Goal: Book appointment/travel/reservation

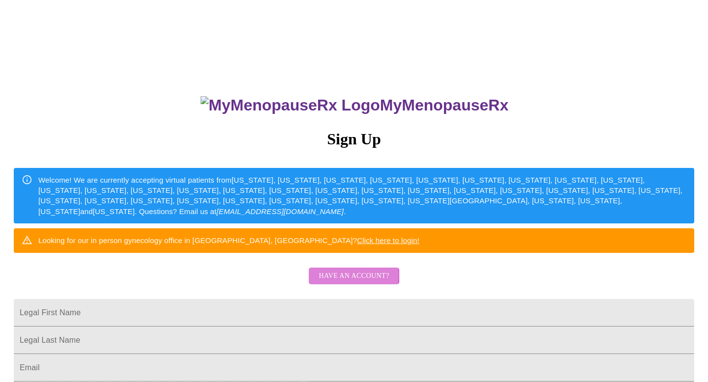
click at [343, 283] on span "Have an account?" at bounding box center [354, 276] width 70 height 12
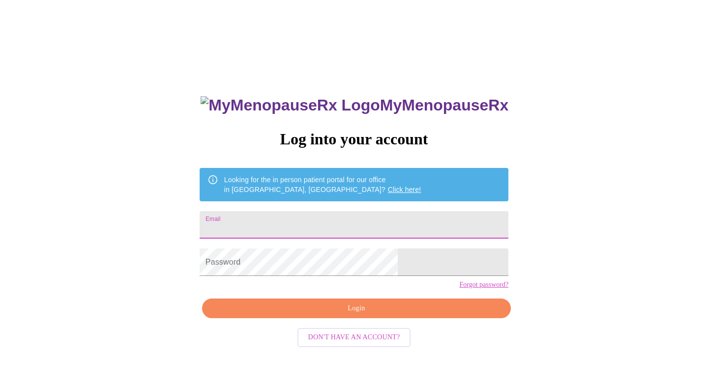
click at [308, 218] on input "Email" at bounding box center [354, 225] width 309 height 28
type input "[PERSON_NAME][EMAIL_ADDRESS][PERSON_NAME][DOMAIN_NAME]"
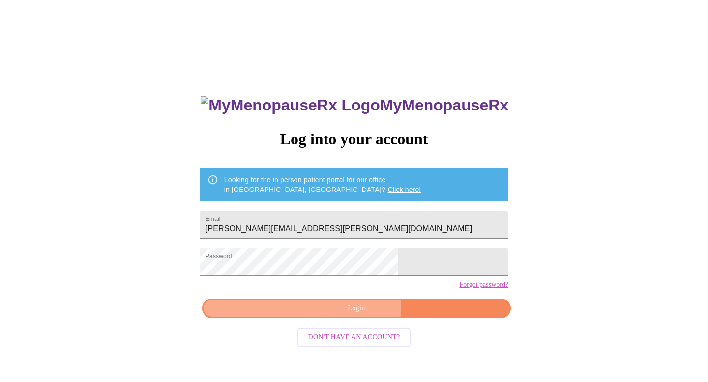
click at [354, 315] on span "Login" at bounding box center [356, 309] width 286 height 12
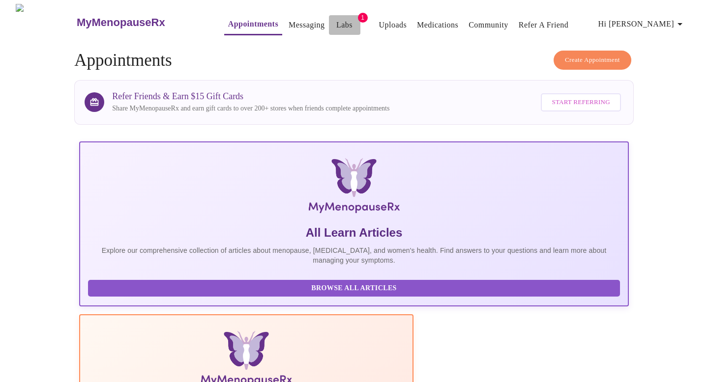
click at [336, 22] on link "Labs" at bounding box center [344, 25] width 16 height 14
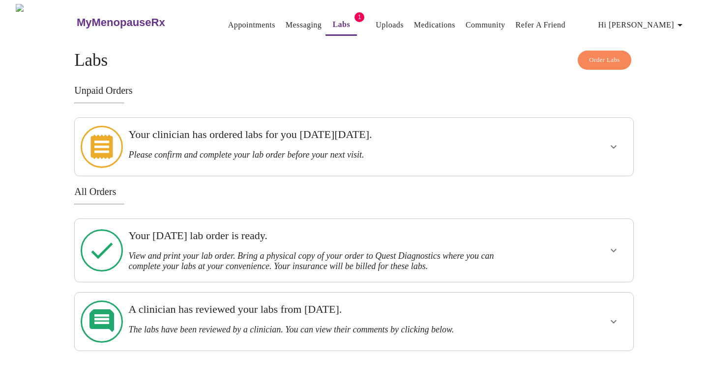
click at [612, 141] on icon "show more" at bounding box center [614, 147] width 12 height 12
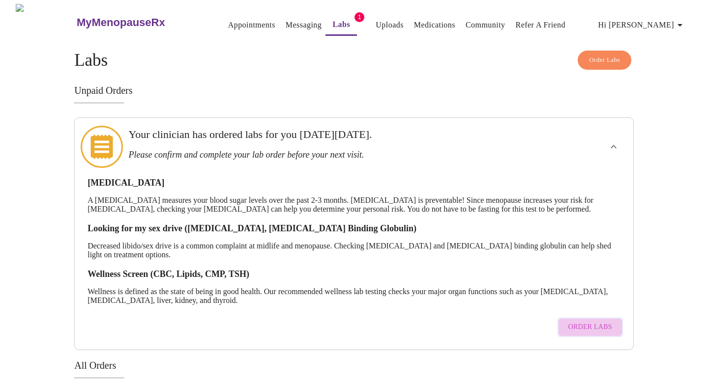
click at [589, 318] on button "Order Labs" at bounding box center [589, 327] width 65 height 19
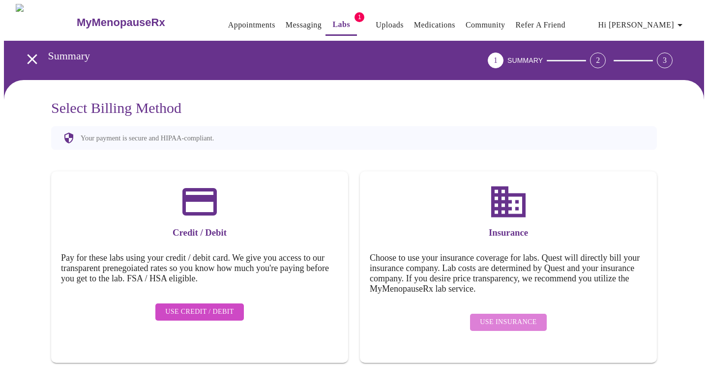
click at [523, 317] on span "Use Insurance" at bounding box center [508, 323] width 57 height 12
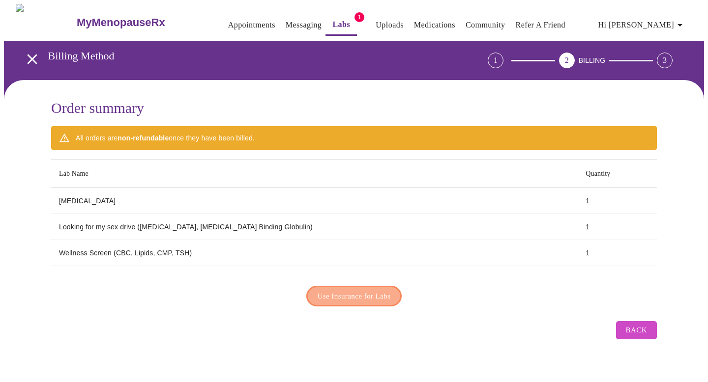
click at [325, 286] on button "Use Insurance for Labs" at bounding box center [354, 296] width 96 height 21
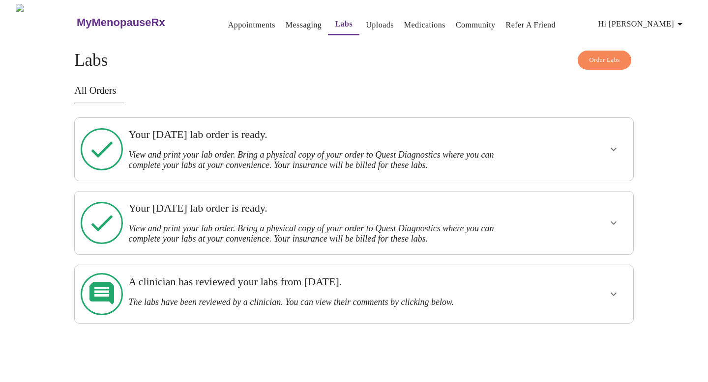
click at [156, 139] on h3 "Your [DATE] lab order is ready." at bounding box center [326, 134] width 397 height 13
click at [655, 23] on span "Hi [PERSON_NAME]" at bounding box center [642, 24] width 88 height 14
click at [510, 69] on div at bounding box center [354, 191] width 708 height 382
click at [286, 23] on link "Messaging" at bounding box center [304, 25] width 36 height 14
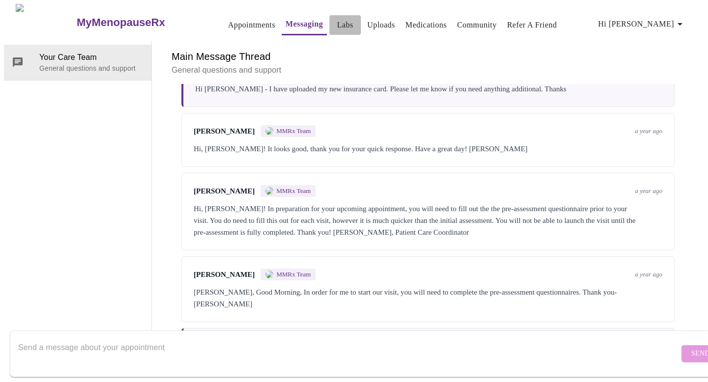
click at [337, 23] on link "Labs" at bounding box center [345, 25] width 16 height 14
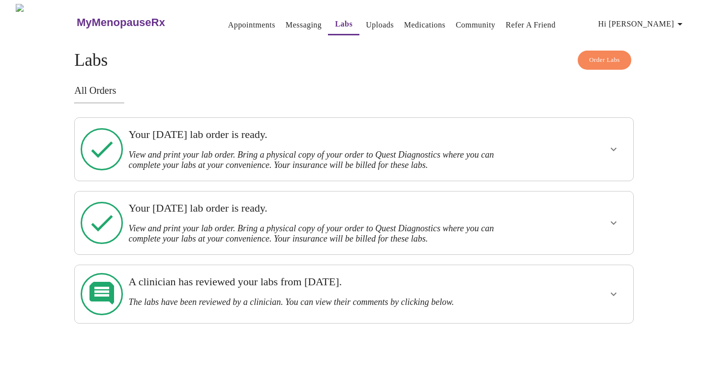
click at [196, 152] on h3 "View and print your lab order. Bring a physical copy of your order to Quest Dia…" at bounding box center [326, 160] width 397 height 21
click at [611, 147] on icon "show more" at bounding box center [614, 150] width 12 height 12
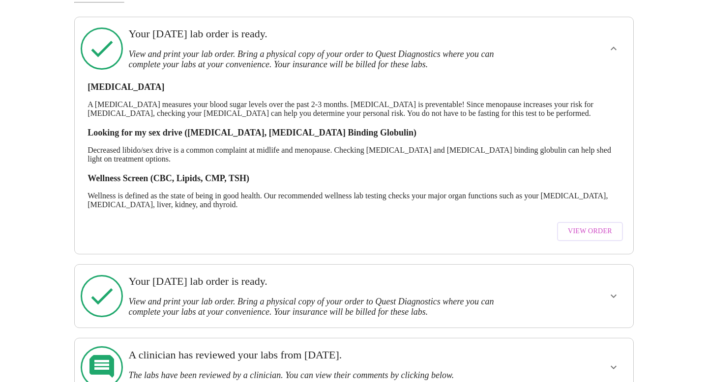
scroll to position [115, 0]
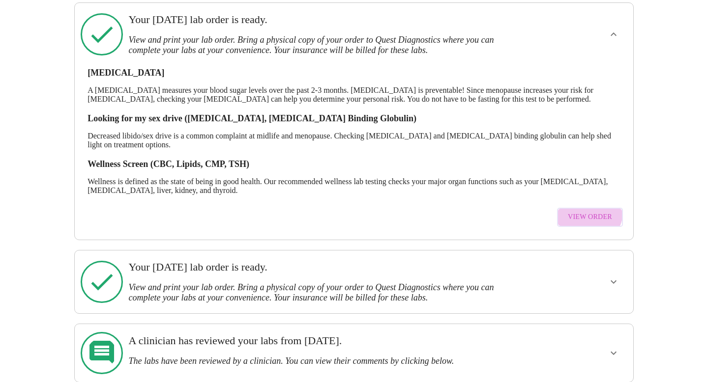
click at [589, 211] on span "View Order" at bounding box center [590, 217] width 44 height 12
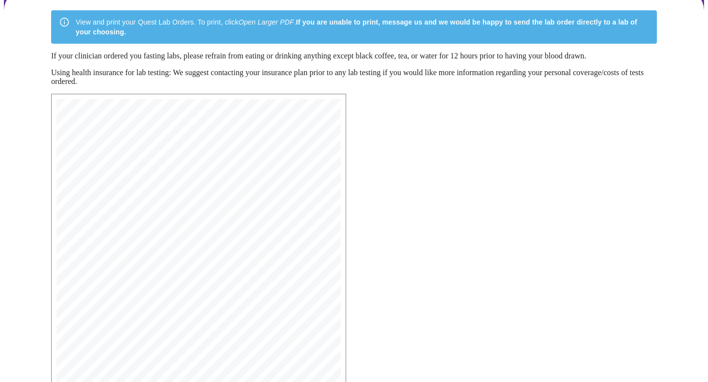
scroll to position [81, 0]
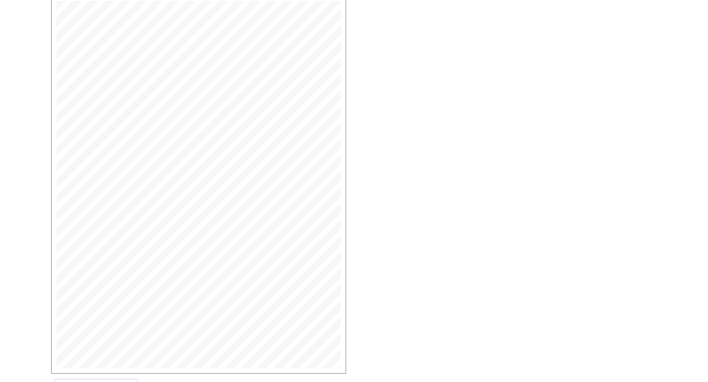
click at [175, 260] on span "Dx: N95.1, Z79.890, N94.11, N95.2, R68.82" at bounding box center [156, 257] width 145 height 6
click at [90, 342] on span "Open Larger PDF" at bounding box center [95, 347] width 63 height 12
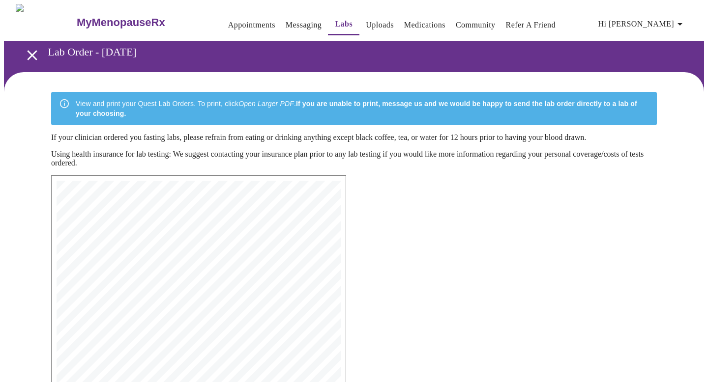
click at [24, 52] on icon "open drawer" at bounding box center [32, 55] width 17 height 17
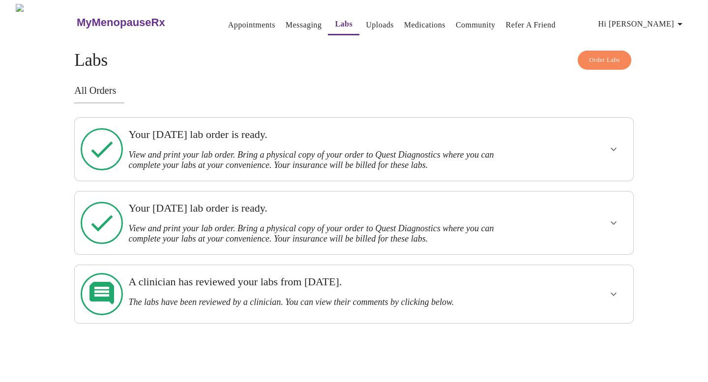
click at [229, 20] on link "Appointments" at bounding box center [251, 25] width 47 height 14
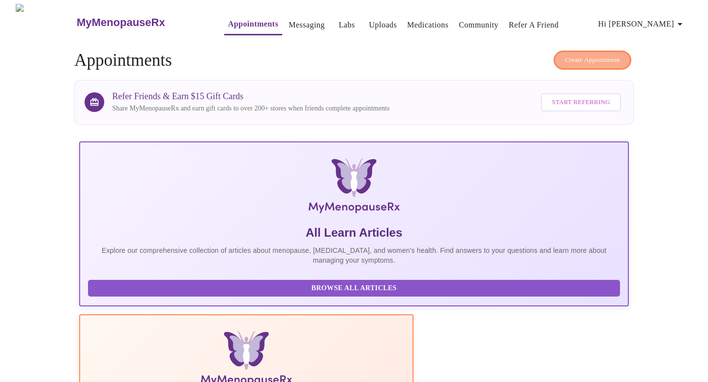
click at [605, 55] on span "Create Appointment" at bounding box center [592, 60] width 55 height 11
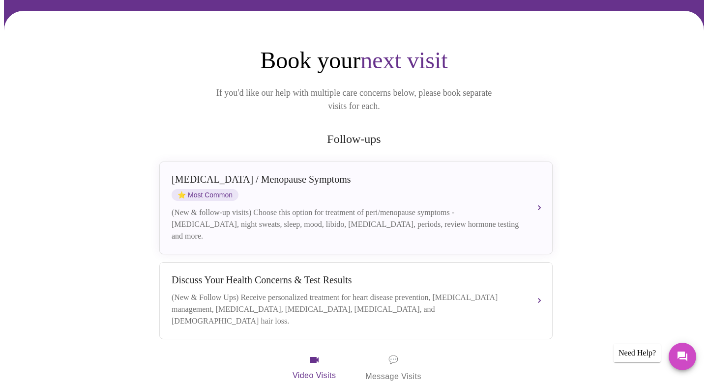
scroll to position [72, 0]
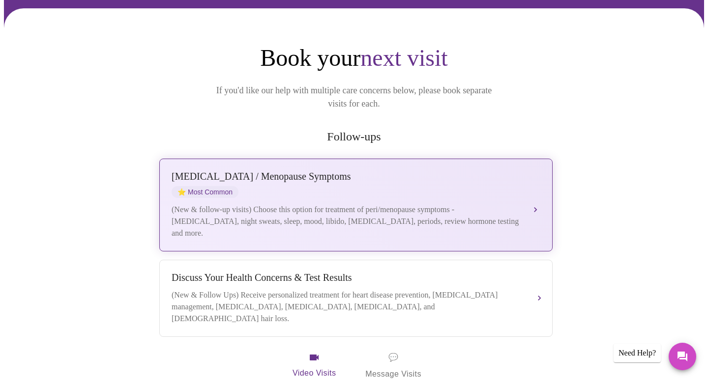
click at [534, 190] on button "[MEDICAL_DATA] / Menopause Symptoms ⭐ Most Common (New & follow-up visits) Choo…" at bounding box center [355, 205] width 393 height 93
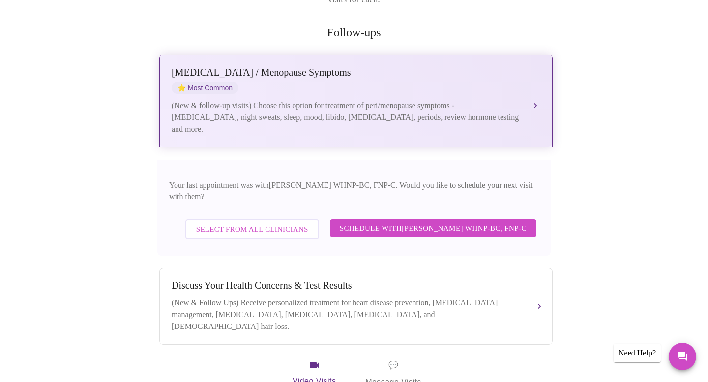
scroll to position [177, 0]
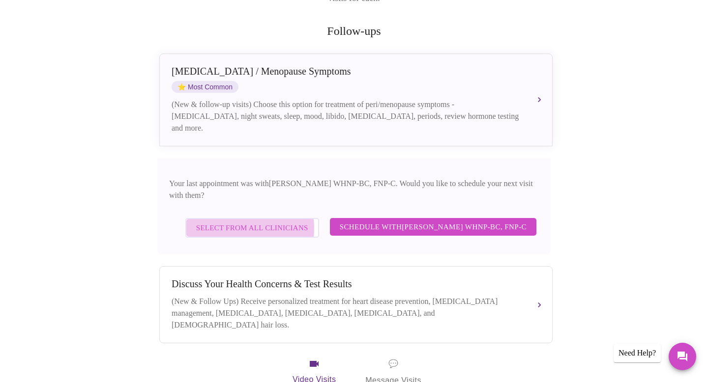
click at [228, 222] on span "Select from All Clinicians" at bounding box center [252, 228] width 112 height 13
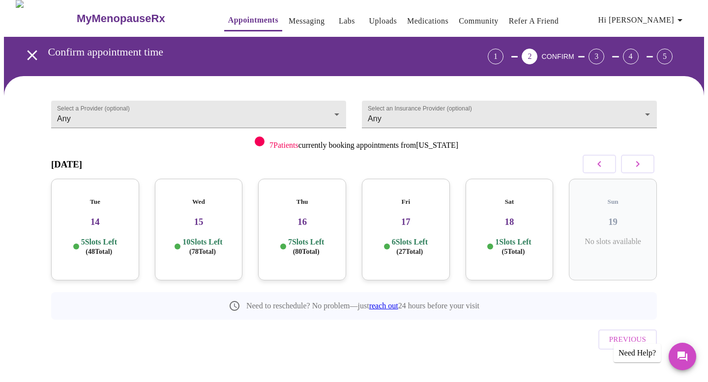
click at [411, 237] on p "6 Slots Left ( 27 Total)" at bounding box center [410, 246] width 36 height 19
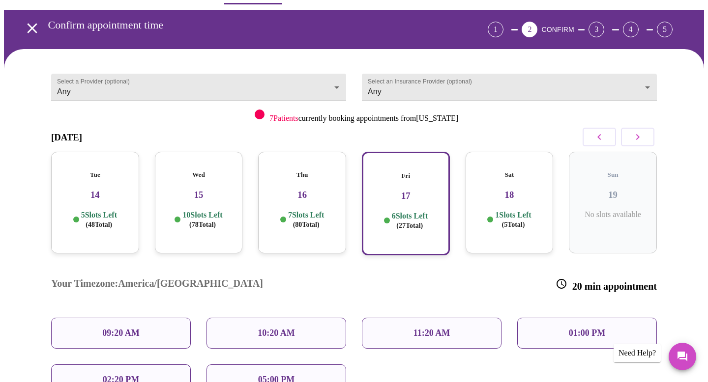
scroll to position [33, 0]
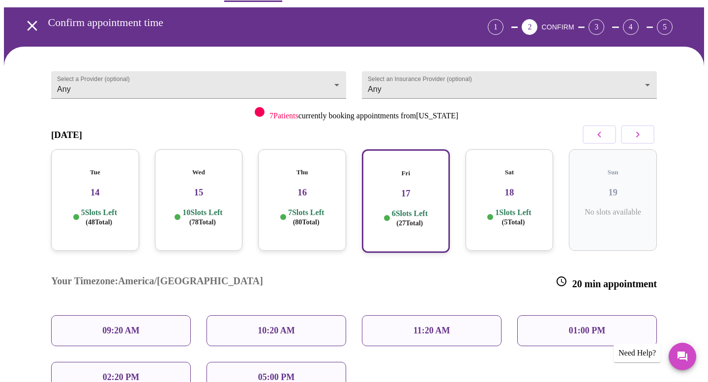
click at [588, 326] on p "01:00 PM" at bounding box center [587, 331] width 36 height 10
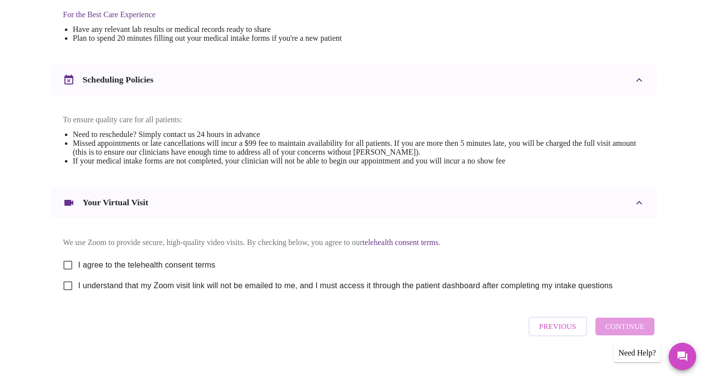
scroll to position [316, 0]
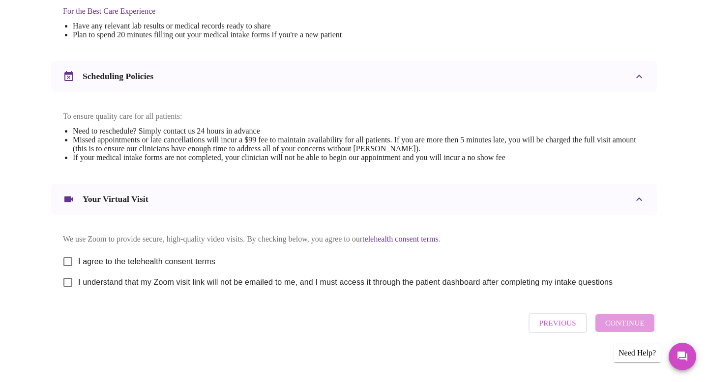
click at [67, 266] on input "I agree to the telehealth consent terms" at bounding box center [68, 262] width 21 height 21
checkbox input "true"
click at [65, 293] on input "I understand that my Zoom visit link will not be emailed to me, and I must acce…" at bounding box center [68, 282] width 21 height 21
checkbox input "true"
click at [626, 330] on span "Continue" at bounding box center [624, 323] width 39 height 13
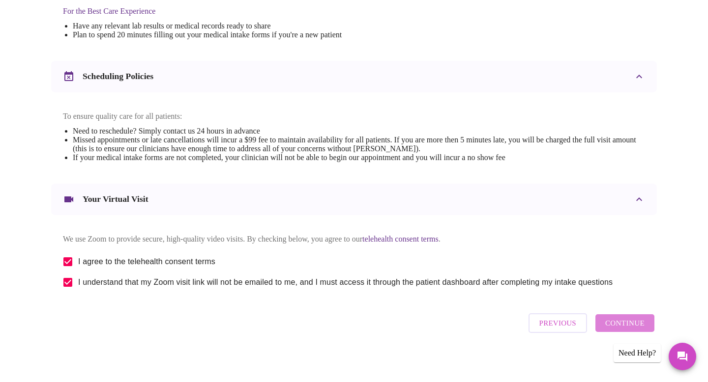
scroll to position [36, 0]
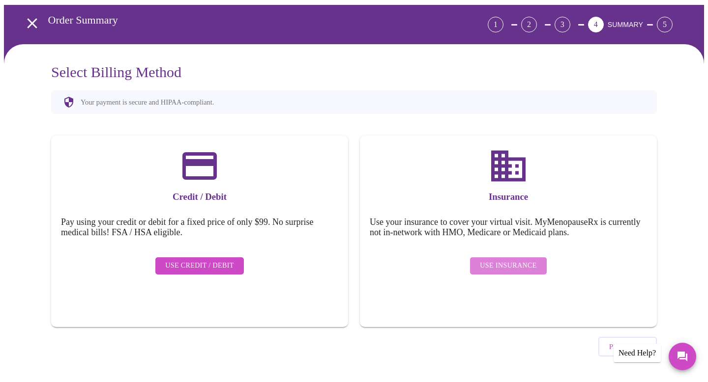
click at [533, 260] on span "Use Insurance" at bounding box center [508, 266] width 57 height 12
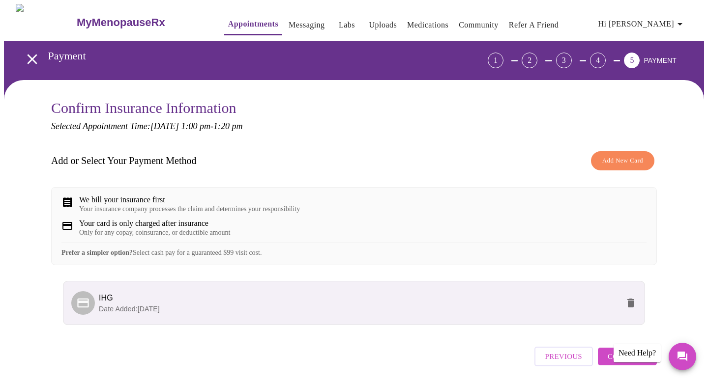
scroll to position [44, 0]
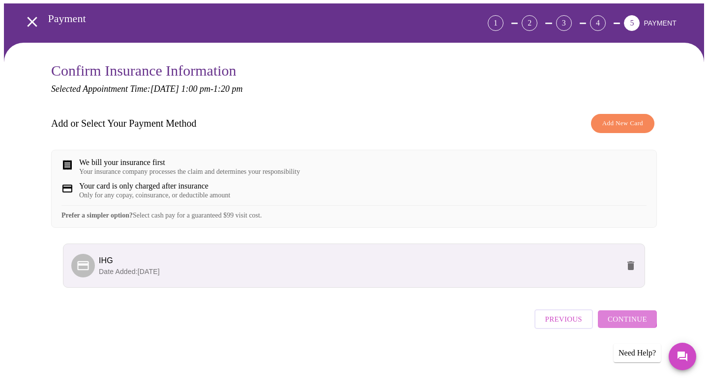
click at [625, 321] on span "Continue" at bounding box center [627, 319] width 39 height 13
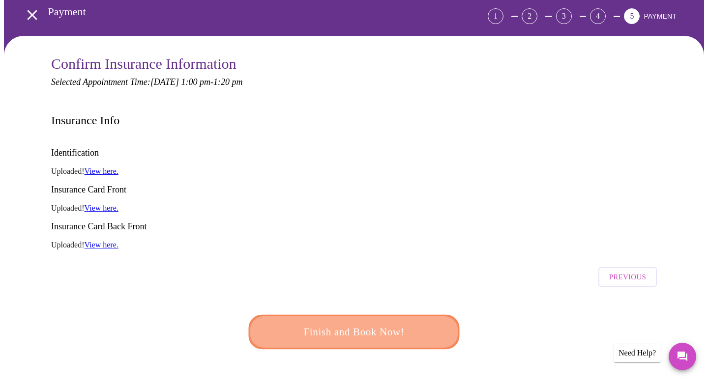
click at [361, 323] on span "Finish and Book Now!" at bounding box center [354, 332] width 183 height 18
